Goal: Information Seeking & Learning: Find specific fact

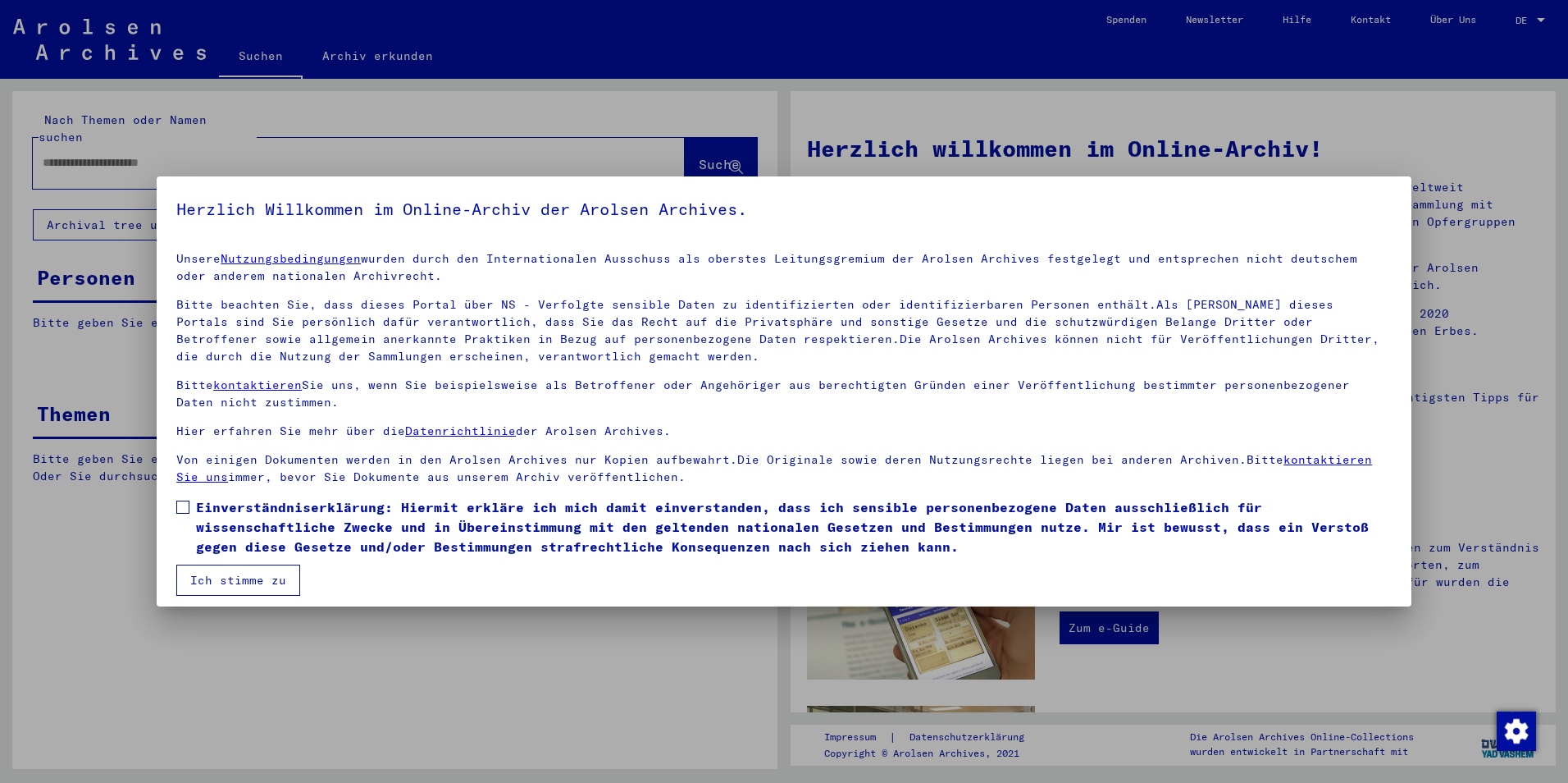
click at [249, 142] on div at bounding box center [784, 391] width 1568 height 783
drag, startPoint x: 345, startPoint y: 556, endPoint x: 326, endPoint y: 530, distance: 32.2
click at [328, 531] on span "Einverständniserklärung: Hiermit erkläre ich mich damit einverstanden, dass ich…" at bounding box center [794, 527] width 1196 height 59
click at [284, 556] on span "Einverständniserklärung: Hiermit erkläre ich mich damit einverstanden, dass ich…" at bounding box center [794, 527] width 1196 height 59
click at [280, 572] on button "Ich stimme zu" at bounding box center [238, 580] width 124 height 31
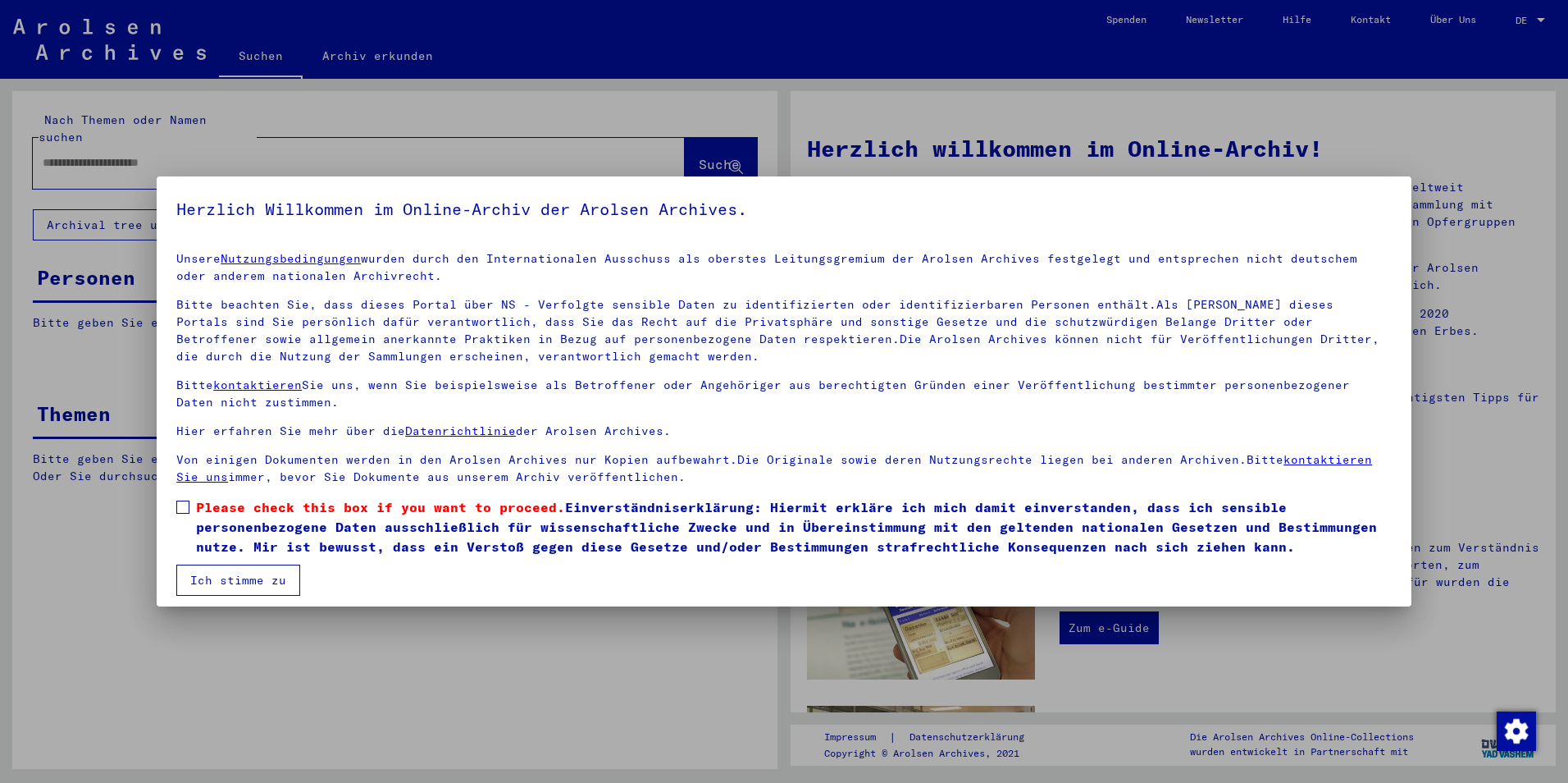
scroll to position [8, 0]
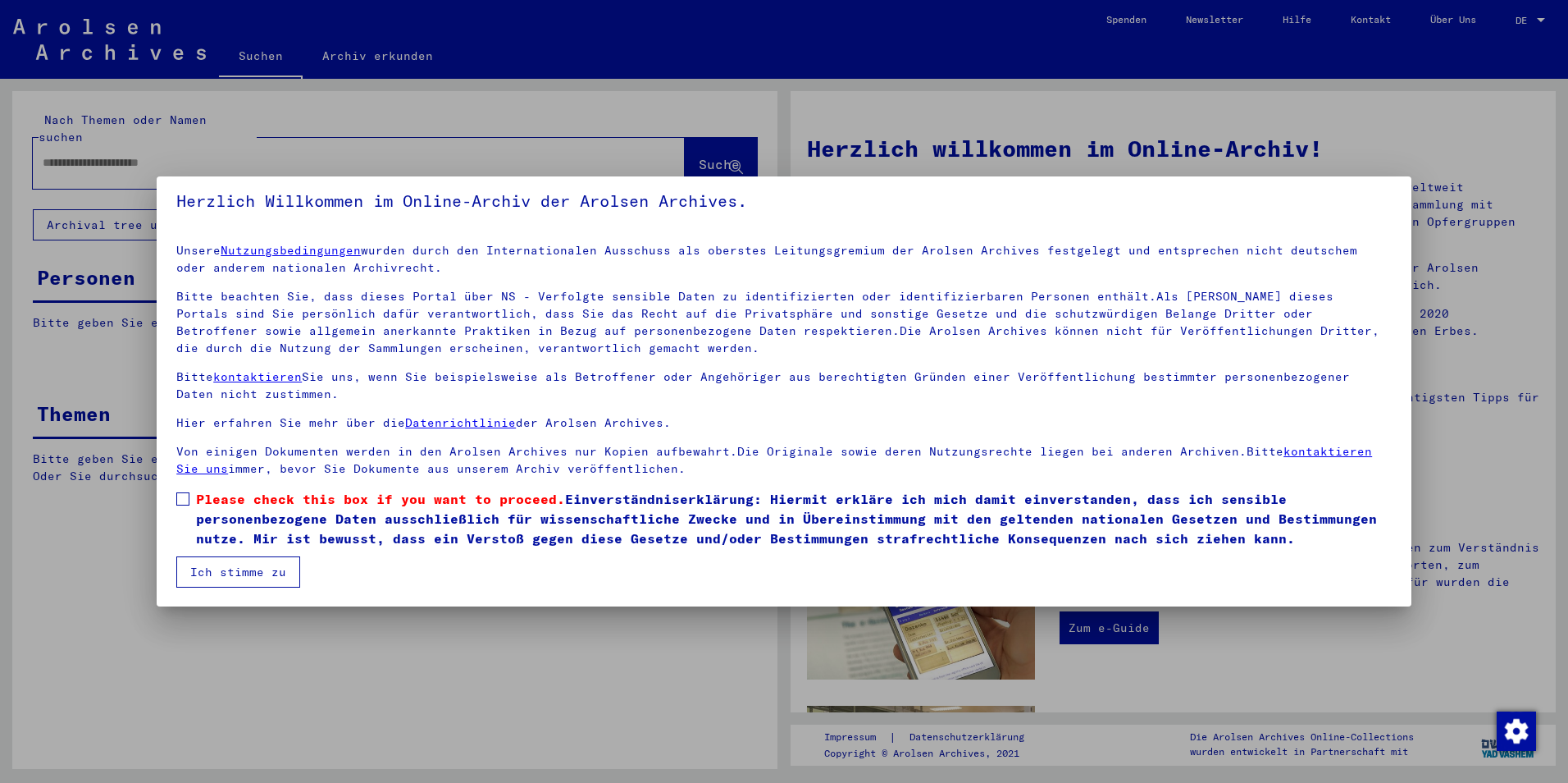
click at [280, 574] on button "Ich stimme zu" at bounding box center [238, 572] width 124 height 31
click at [227, 560] on button "Ich stimme zu" at bounding box center [238, 572] width 124 height 31
drag, startPoint x: 218, startPoint y: 526, endPoint x: 224, endPoint y: 559, distance: 33.5
click at [219, 526] on span "Please check this box if you want to proceed. Einverständniserklärung: Hiermit …" at bounding box center [794, 518] width 1196 height 59
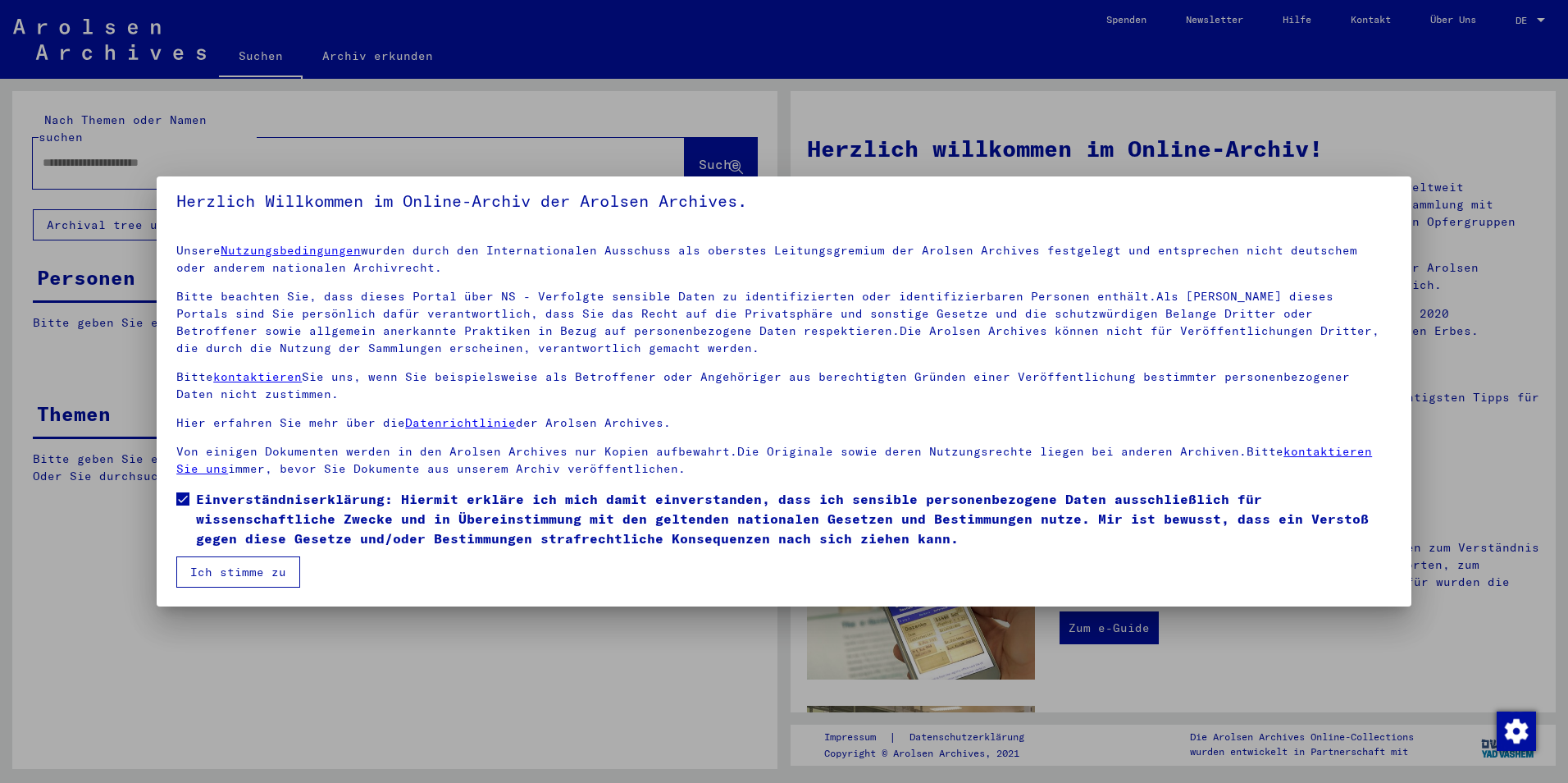
click at [224, 561] on button "Ich stimme zu" at bounding box center [238, 572] width 124 height 31
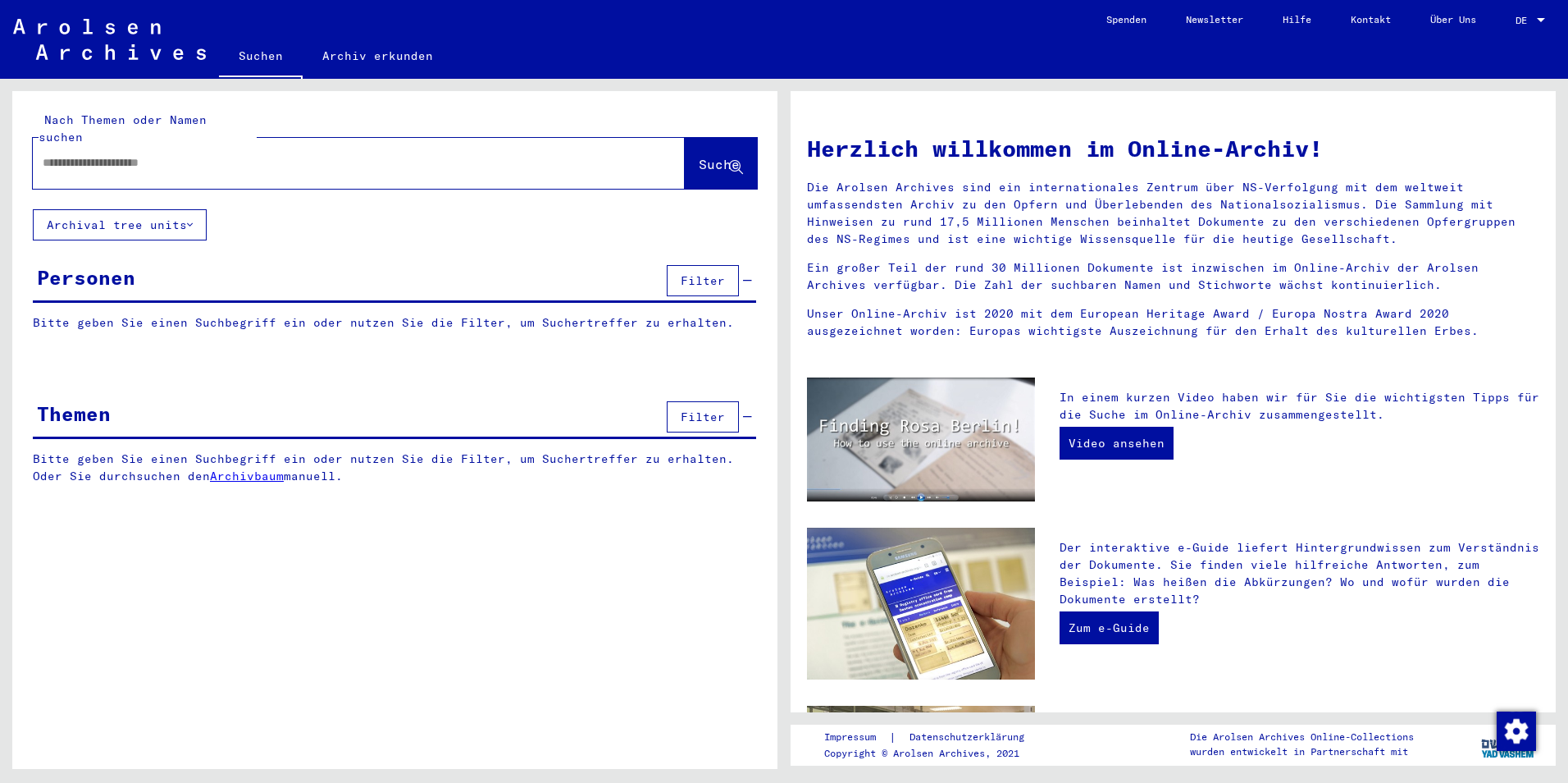
click at [168, 163] on div at bounding box center [334, 163] width 603 height 37
click at [176, 160] on div at bounding box center [334, 163] width 603 height 37
click at [178, 152] on div at bounding box center [334, 163] width 603 height 37
click at [178, 155] on input "text" at bounding box center [339, 163] width 593 height 17
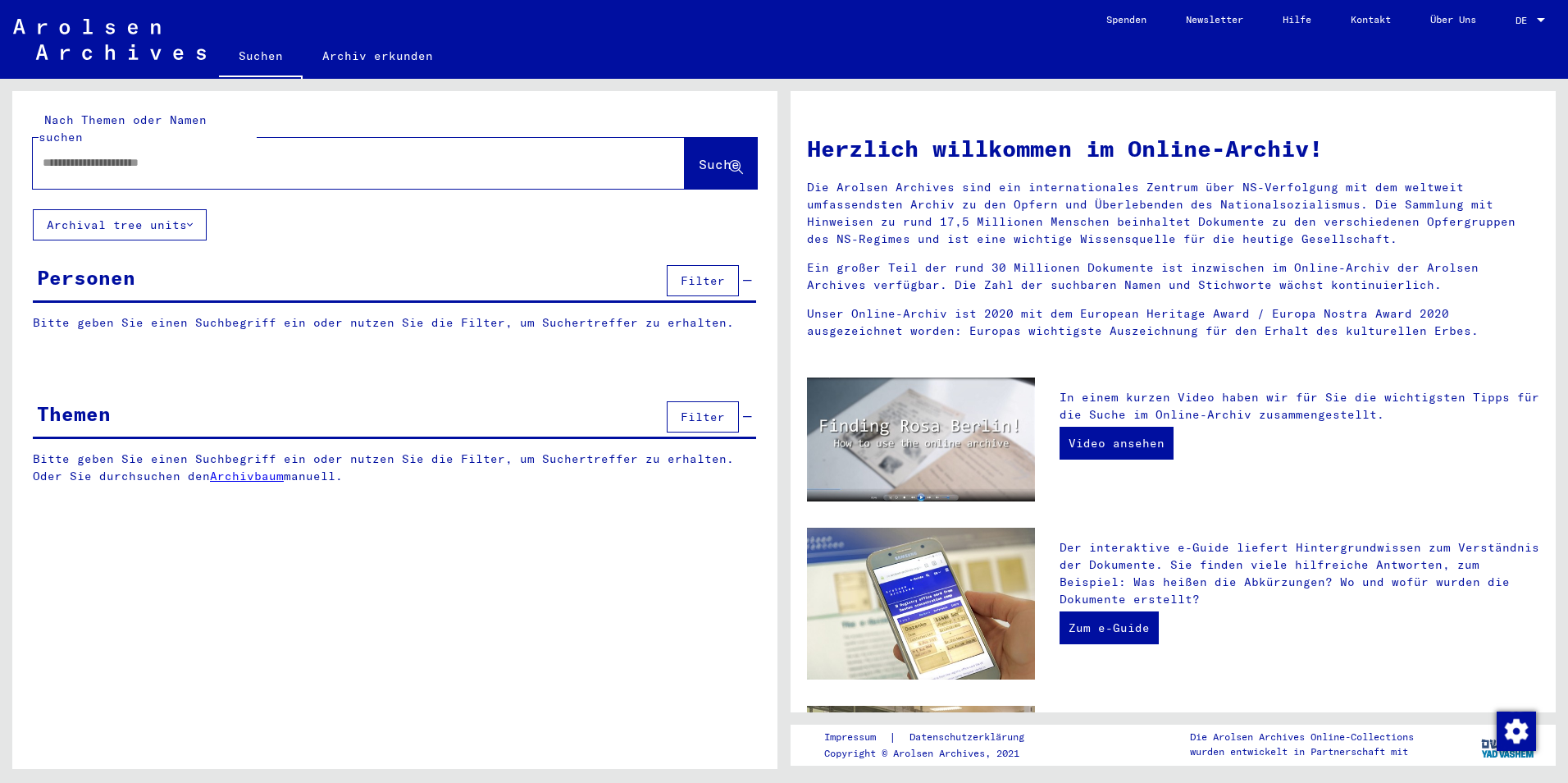
click at [178, 155] on input "text" at bounding box center [339, 163] width 593 height 17
type input "********"
click at [740, 157] on span "Suche" at bounding box center [721, 165] width 44 height 17
